Goal: Find specific page/section: Find specific page/section

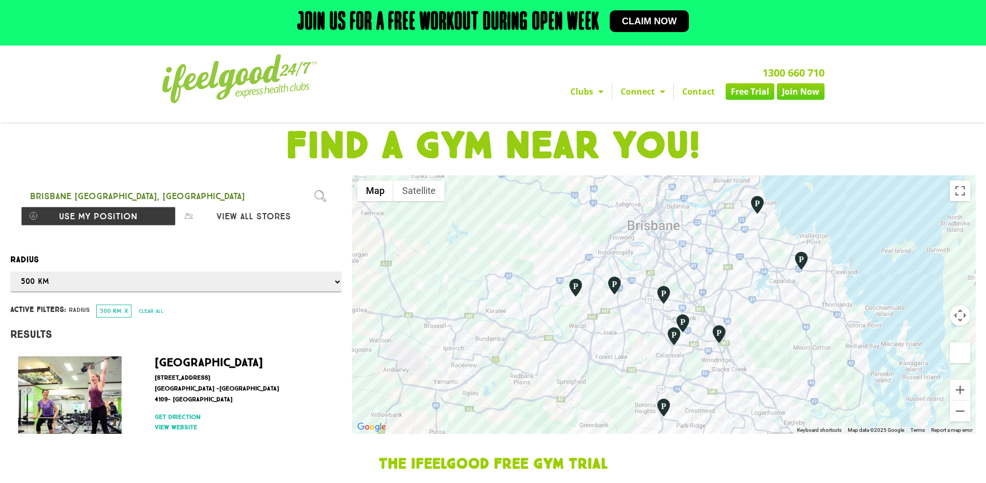
select select "500"
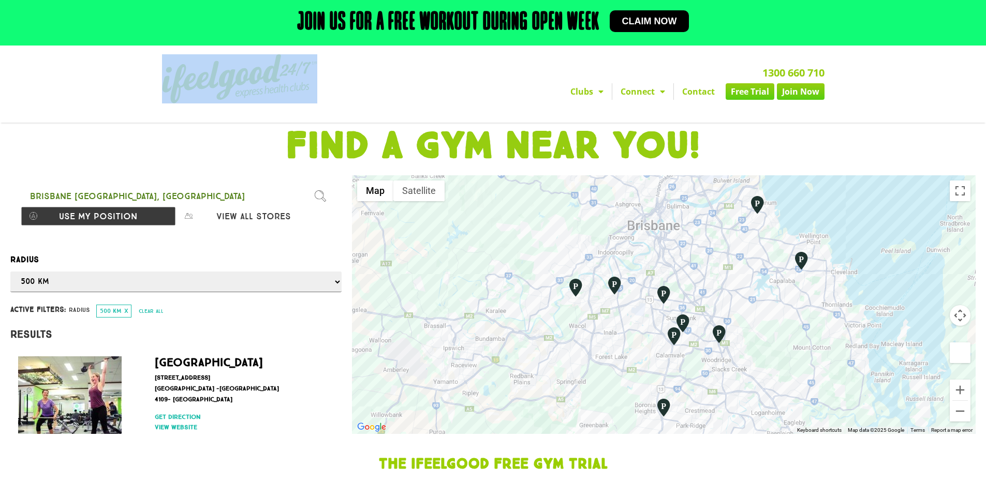
scroll to position [41, 0]
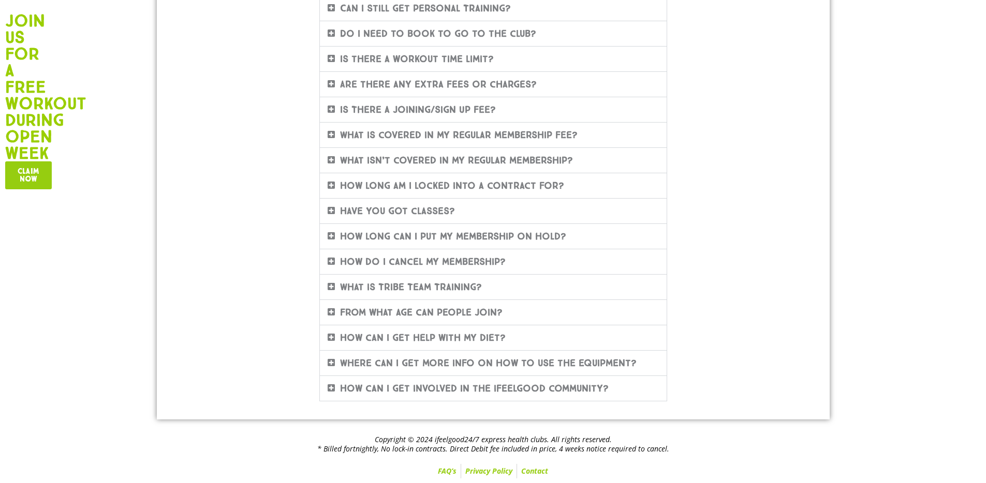
scroll to position [360, 0]
